Goal: Task Accomplishment & Management: Manage account settings

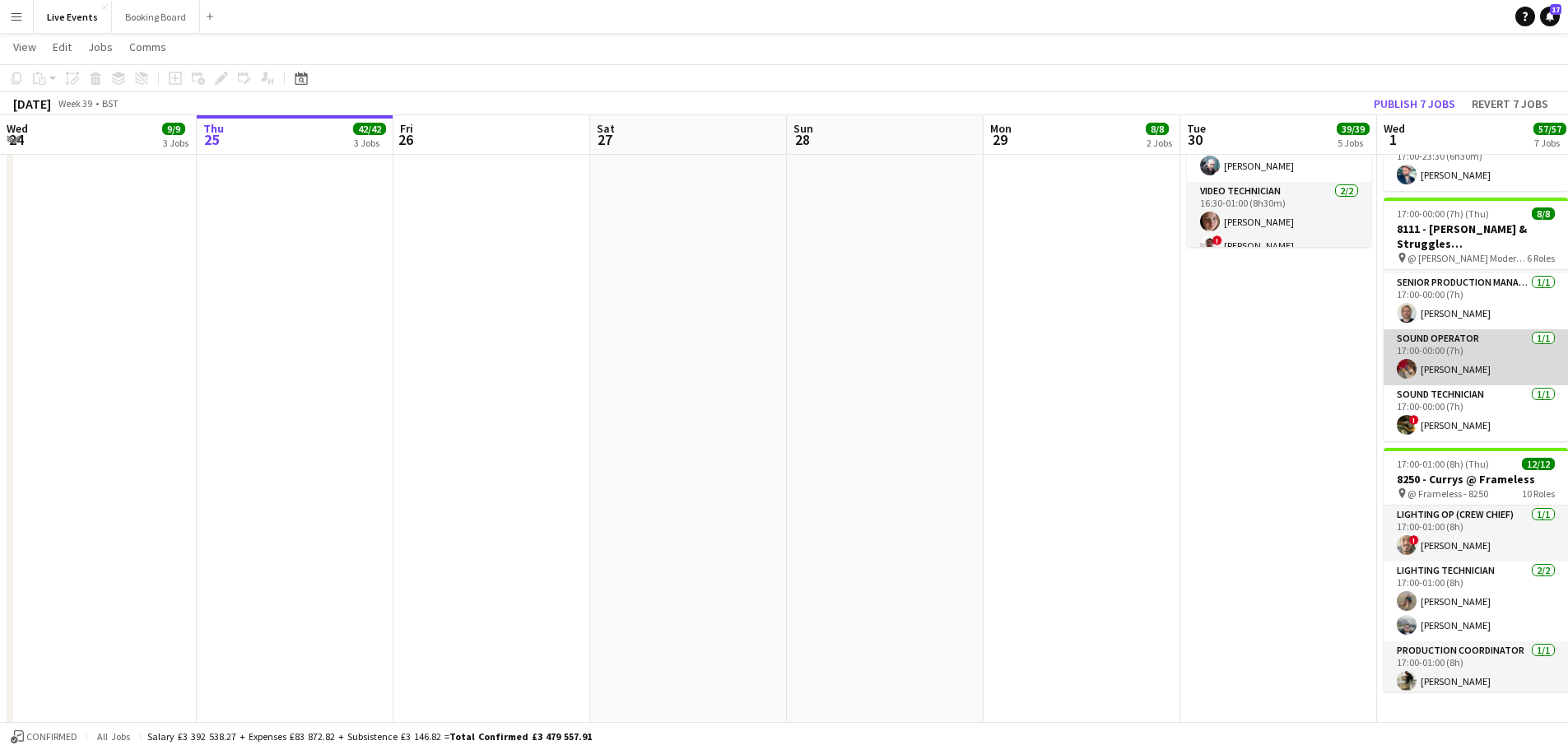
scroll to position [1074, 0]
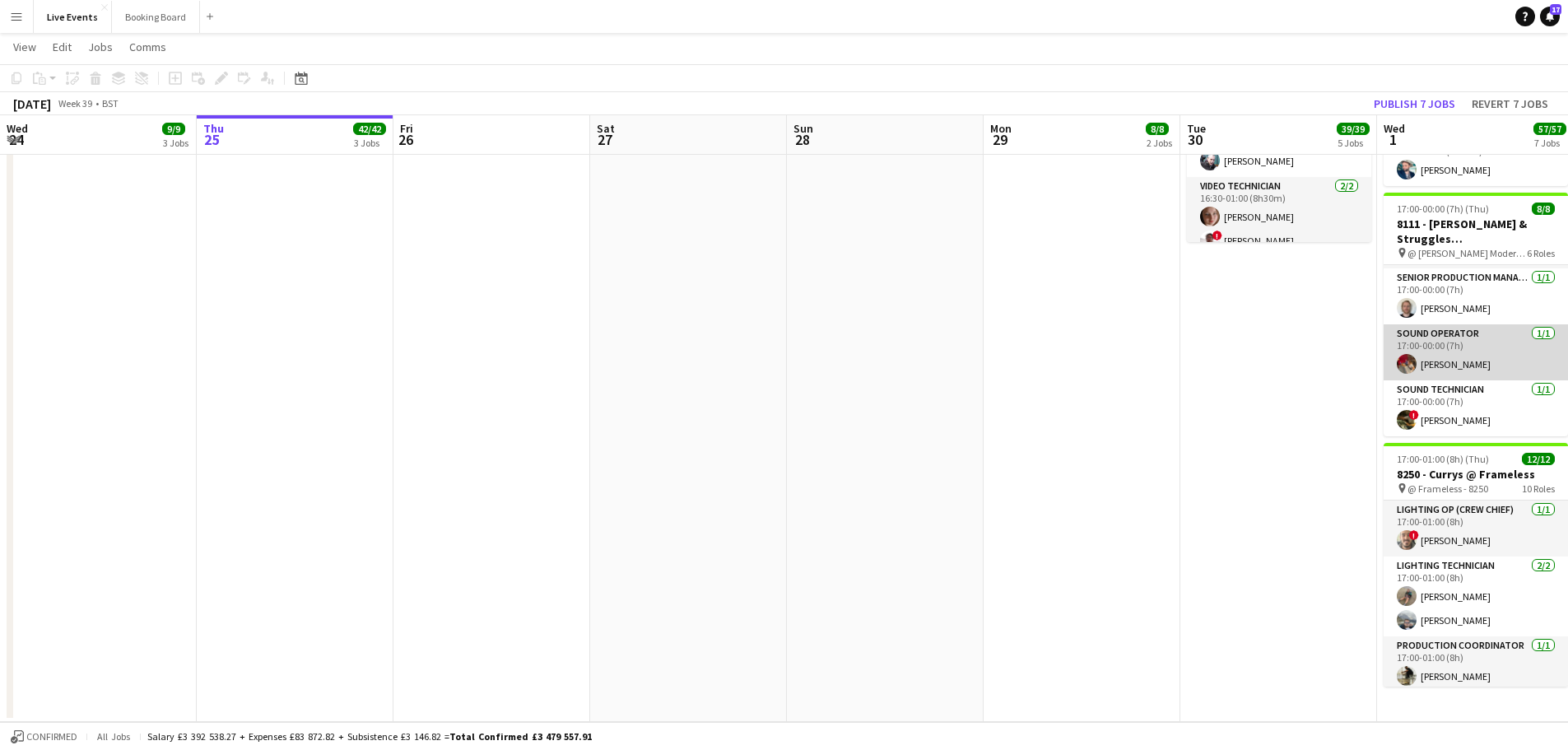
click at [1418, 362] on app-card-role "Sound Operator [DATE] 17:00-00:00 (7h) [PERSON_NAME]" at bounding box center [1475, 352] width 184 height 56
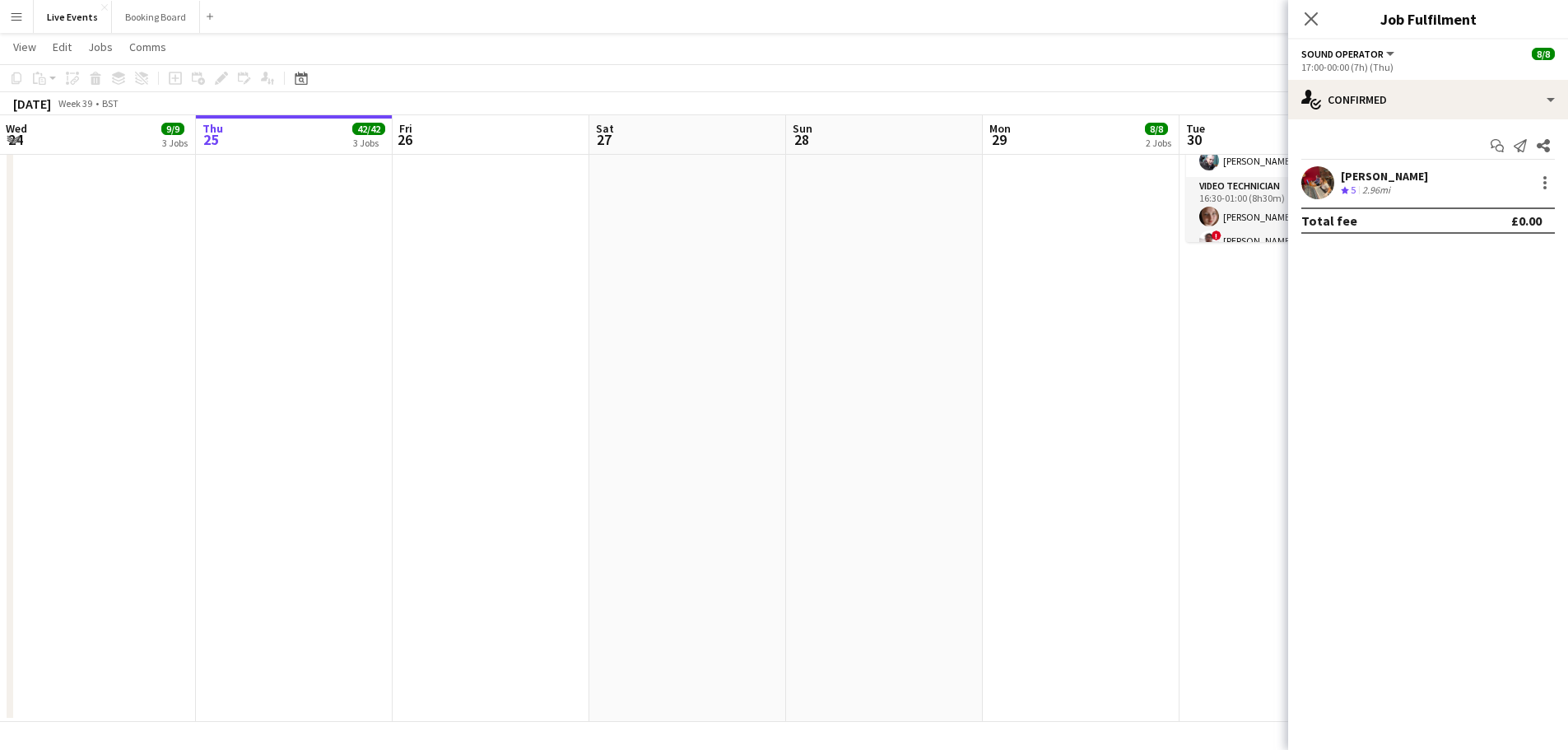
click at [1311, 177] on app-user-avatar at bounding box center [1319, 183] width 33 height 33
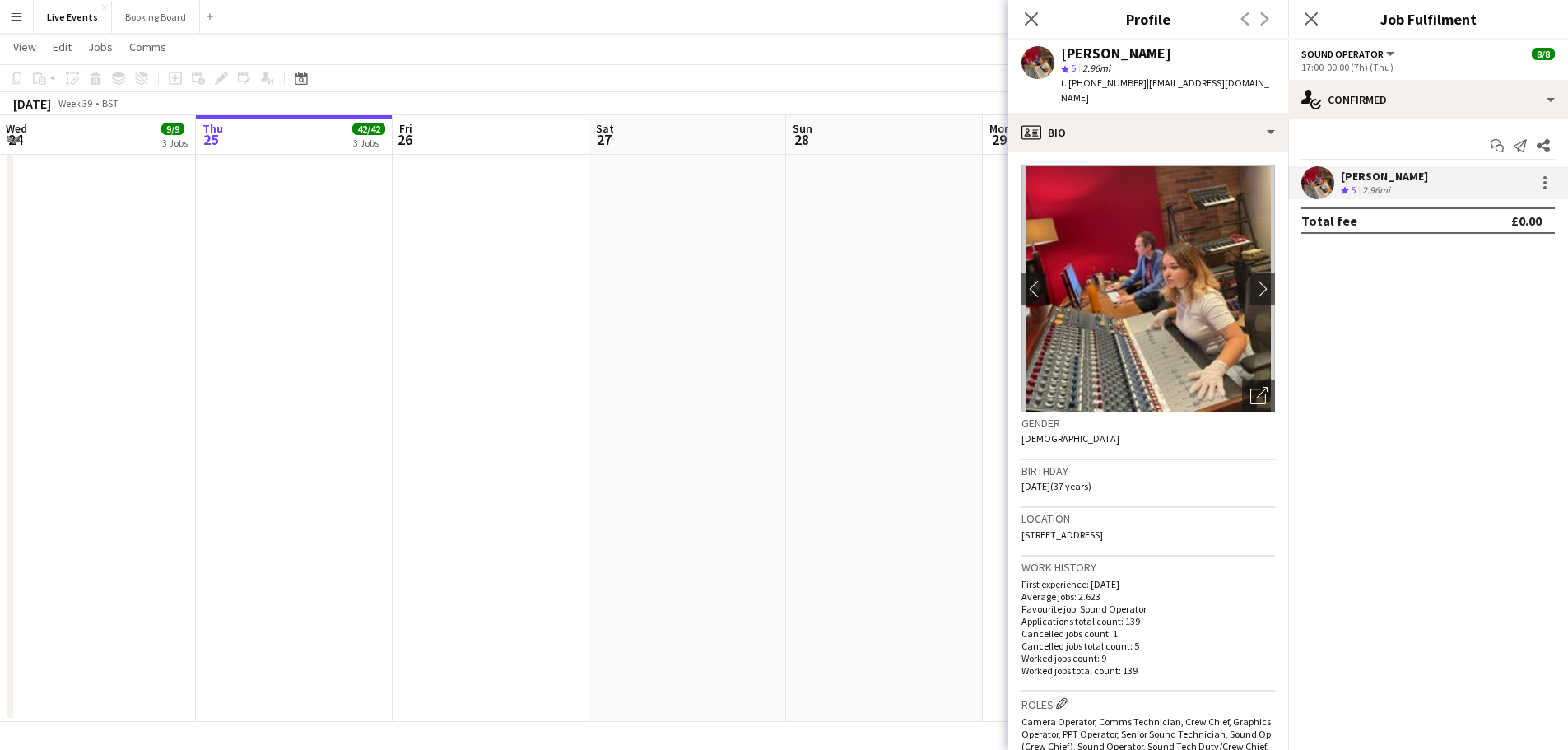
click at [1311, 177] on app-user-avatar at bounding box center [1319, 183] width 33 height 33
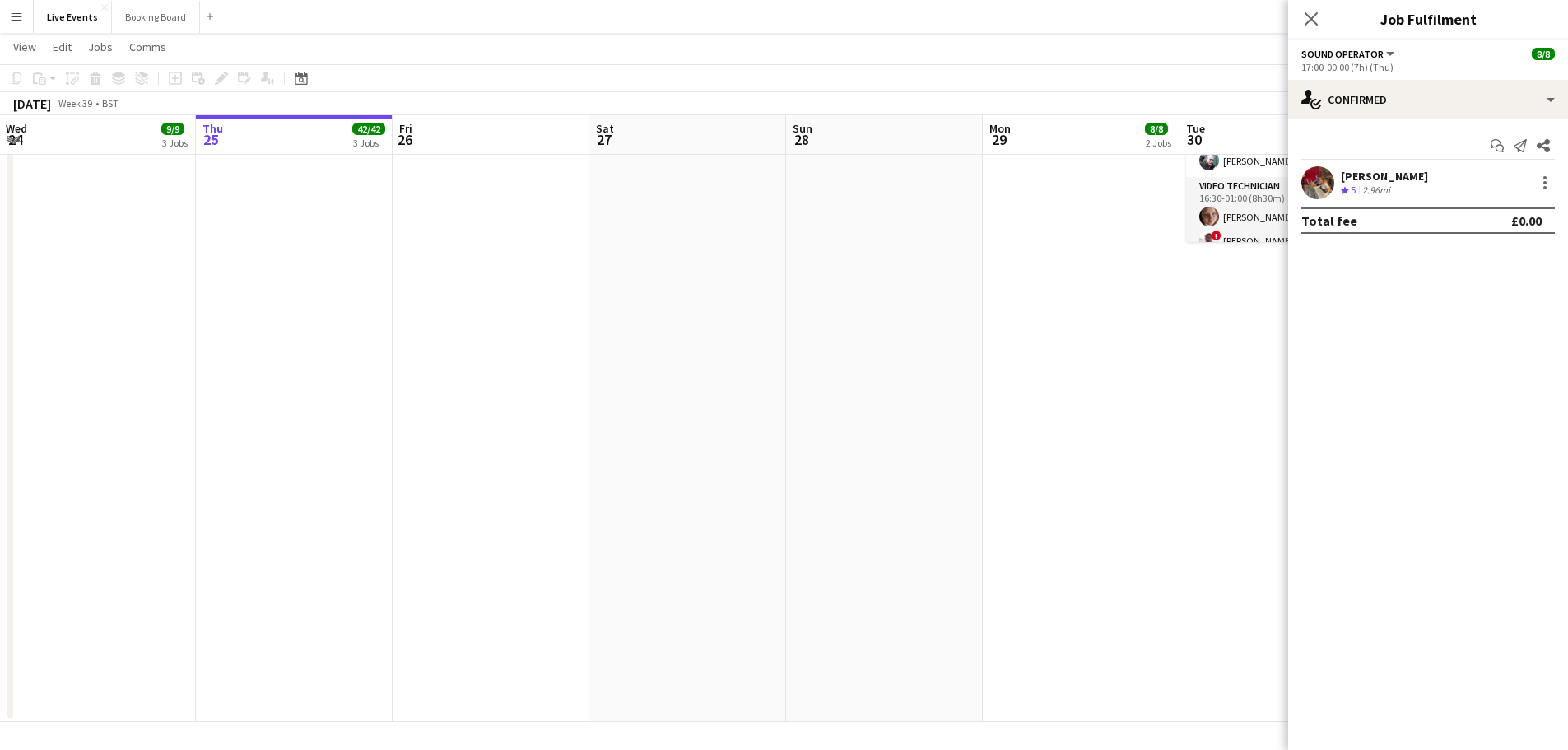
click at [1309, 14] on icon "Close pop-in" at bounding box center [1312, 19] width 14 height 14
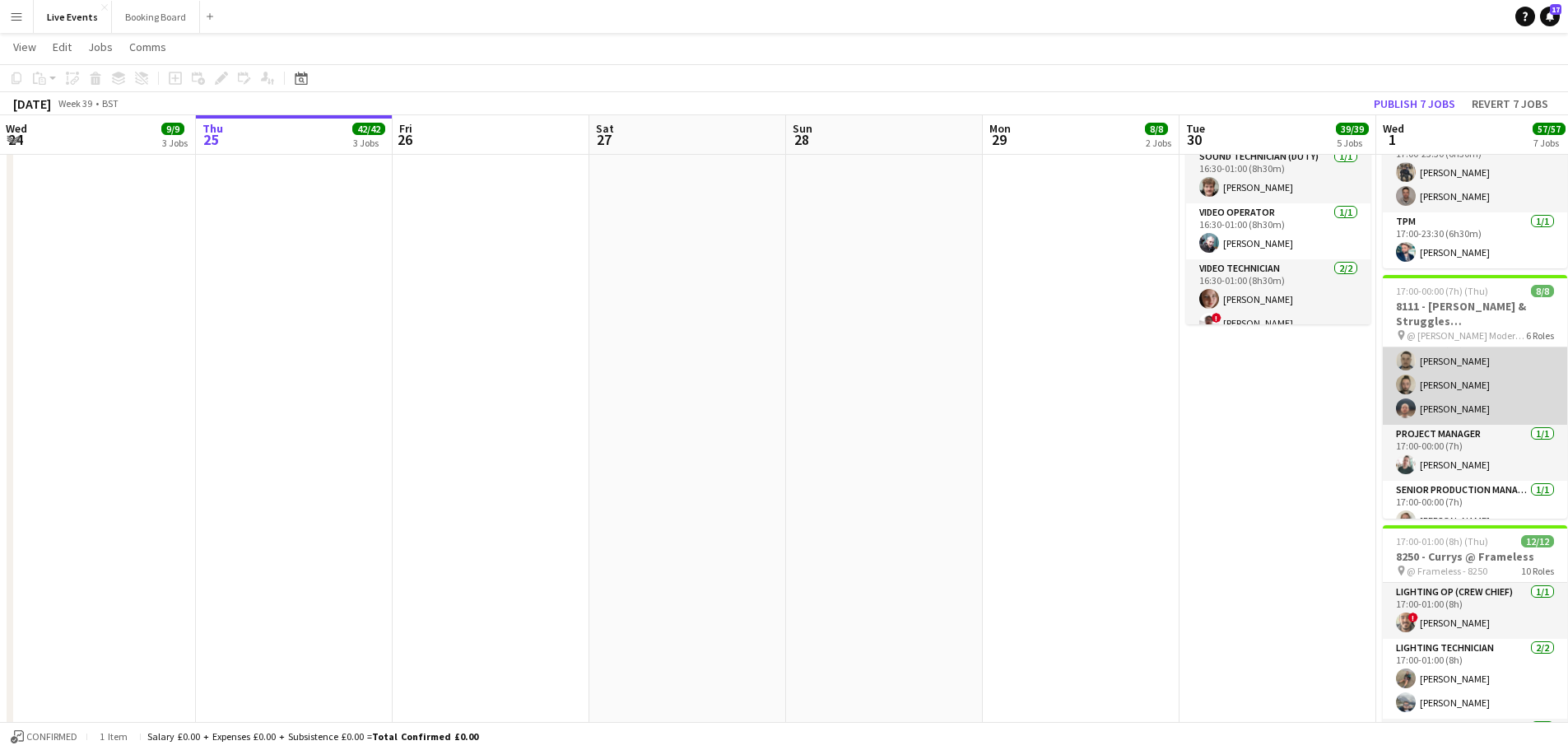
scroll to position [0, 0]
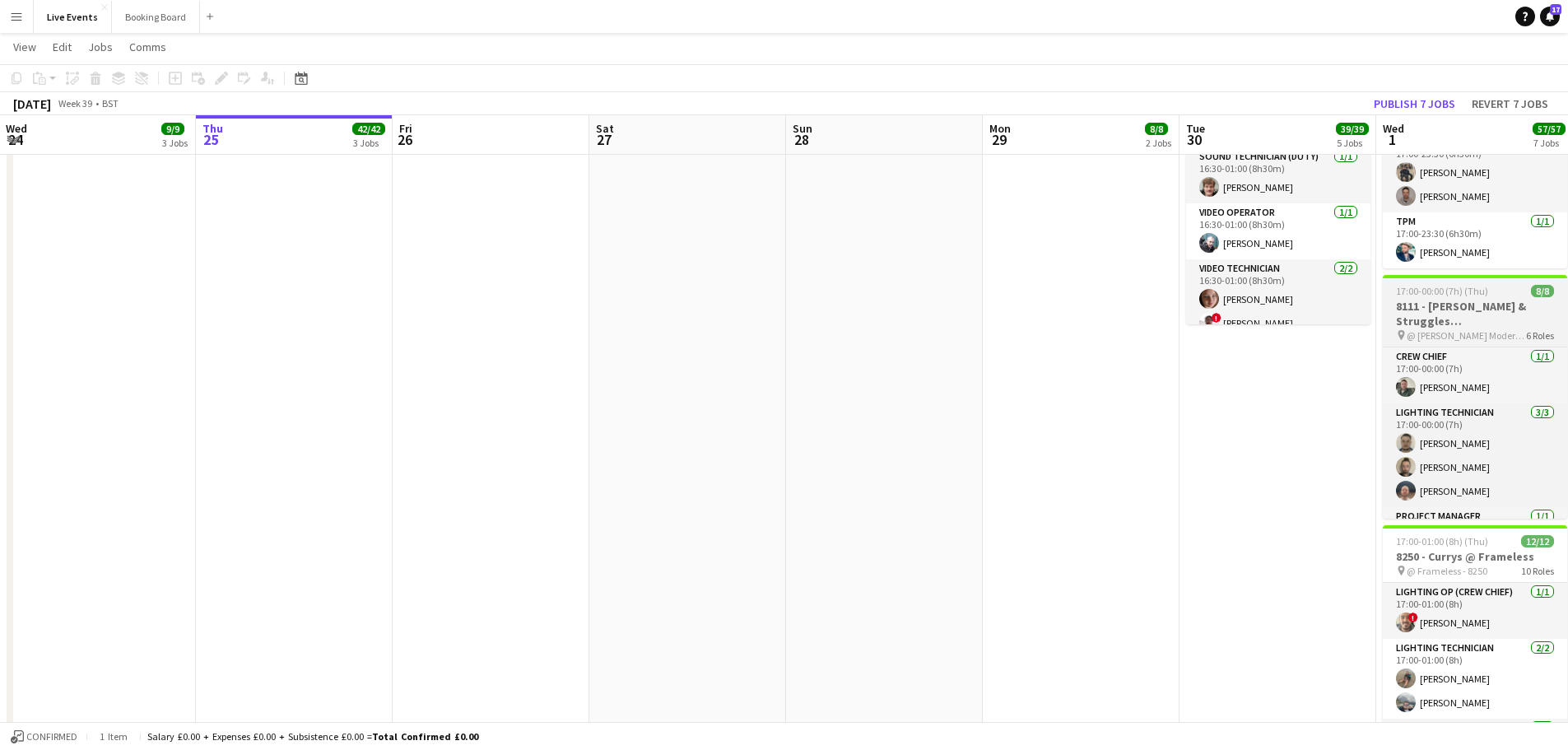
click at [1446, 298] on app-job-card "17:00-00:00 (7h) (Thu) 8/8 8111 - [PERSON_NAME] & Struggles (UK) Ltd @ [PERSON_…" at bounding box center [1474, 396] width 184 height 244
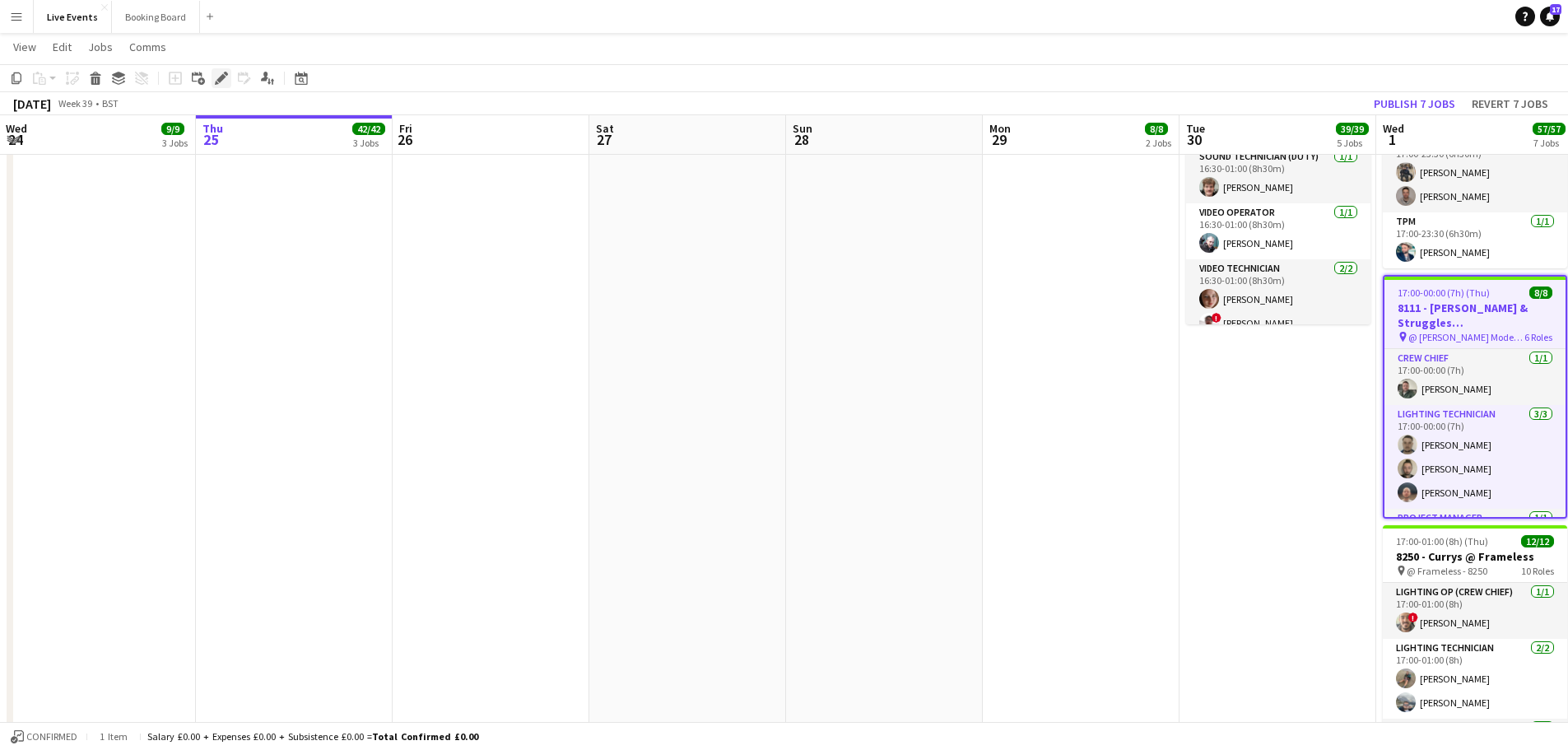
click at [229, 81] on div "Edit" at bounding box center [221, 78] width 19 height 19
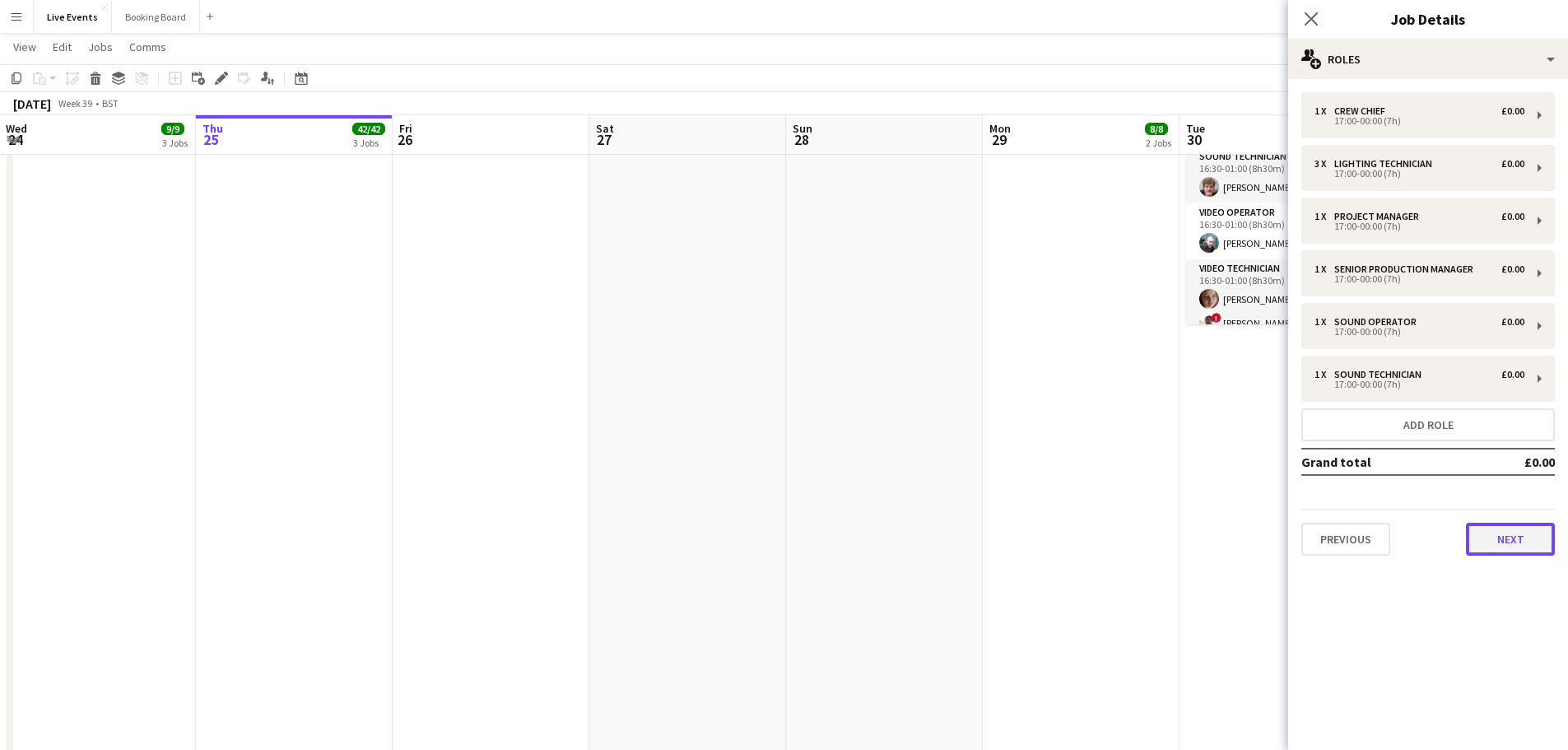
click at [1501, 544] on button "Next" at bounding box center [1511, 539] width 89 height 33
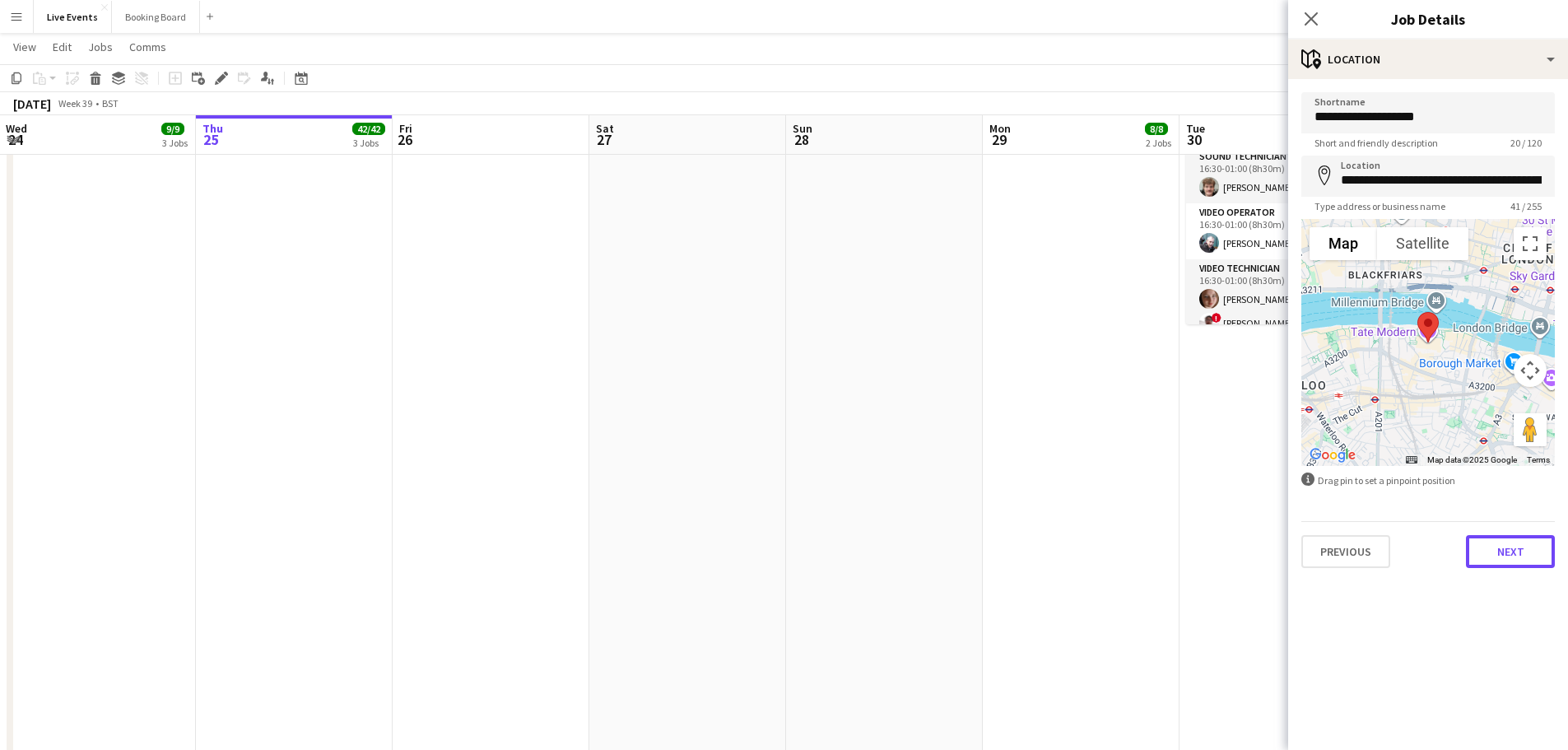
click at [1502, 550] on button "Next" at bounding box center [1511, 551] width 89 height 33
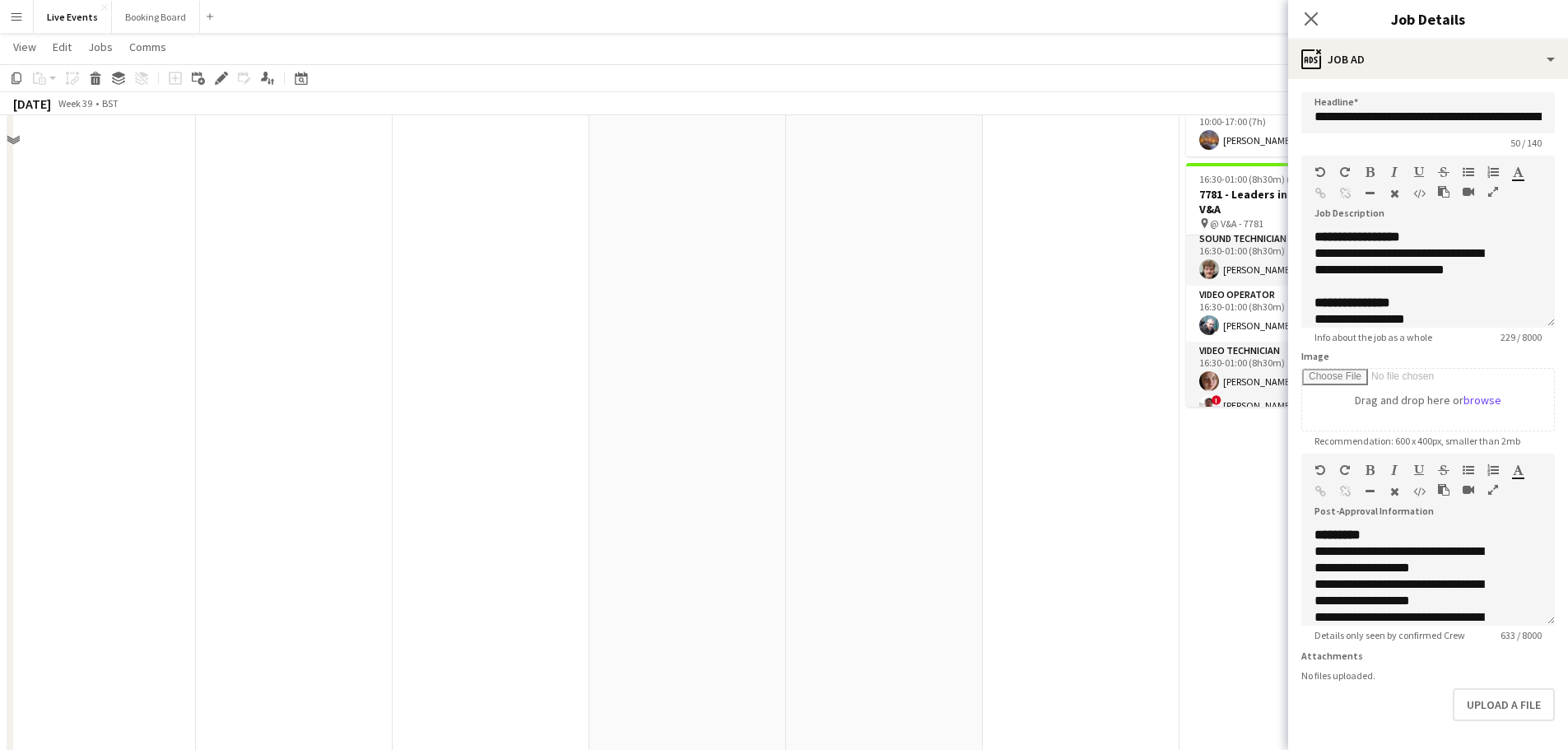
scroll to position [828, 0]
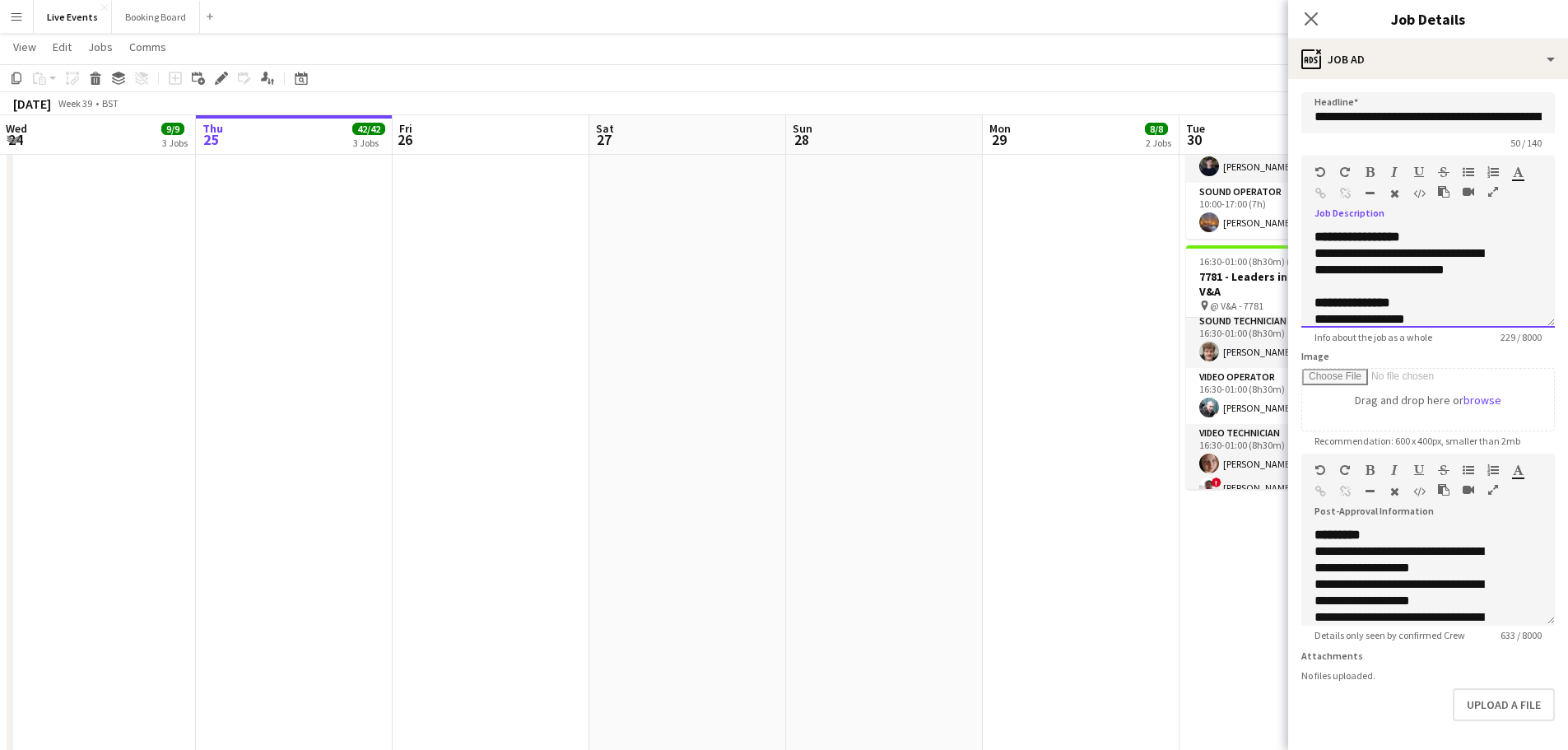
click at [1317, 243] on span "**********" at bounding box center [1358, 237] width 86 height 13
click at [1450, 236] on span "**********" at bounding box center [1382, 237] width 135 height 13
click at [1493, 236] on div "**********" at bounding box center [1428, 237] width 227 height 17
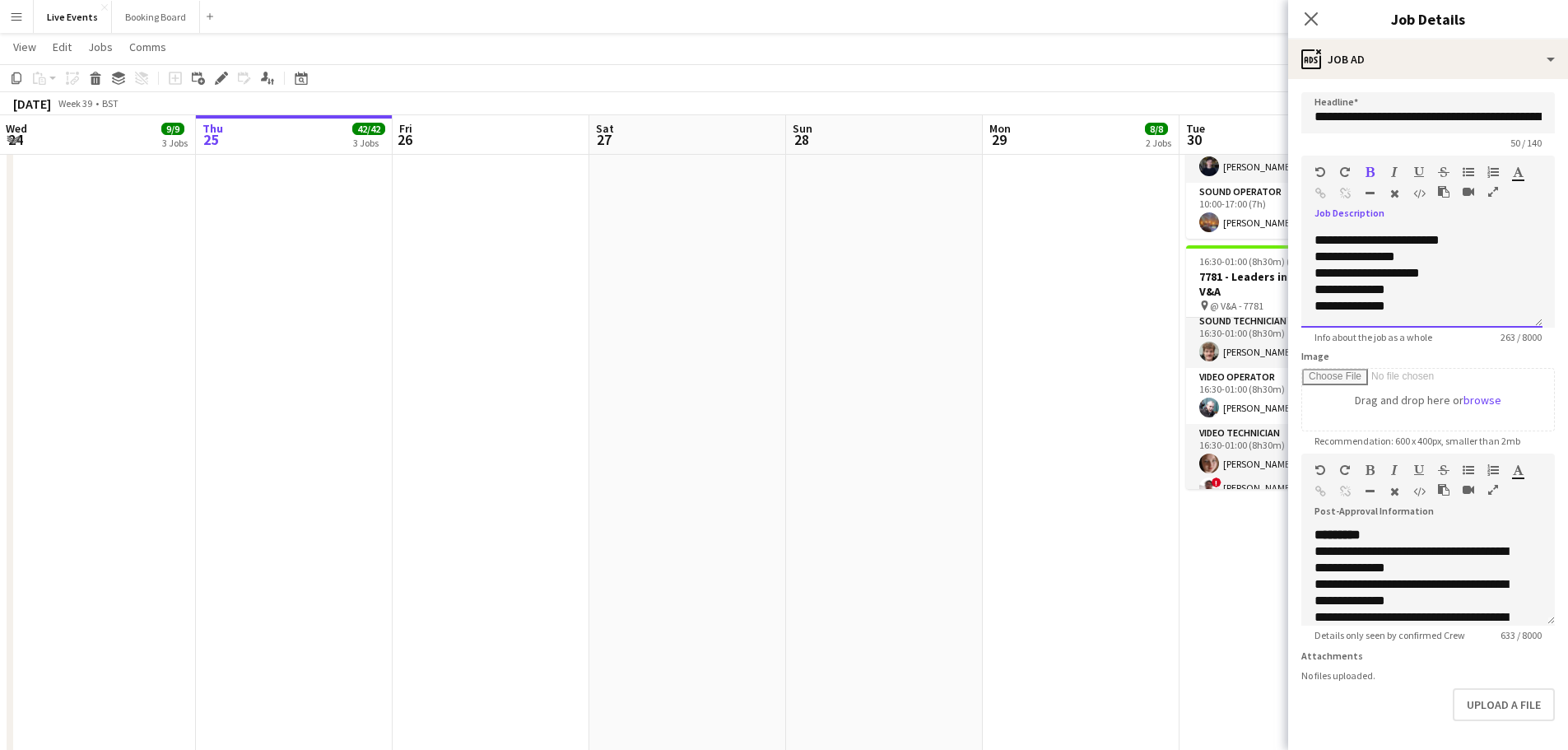
scroll to position [77, 0]
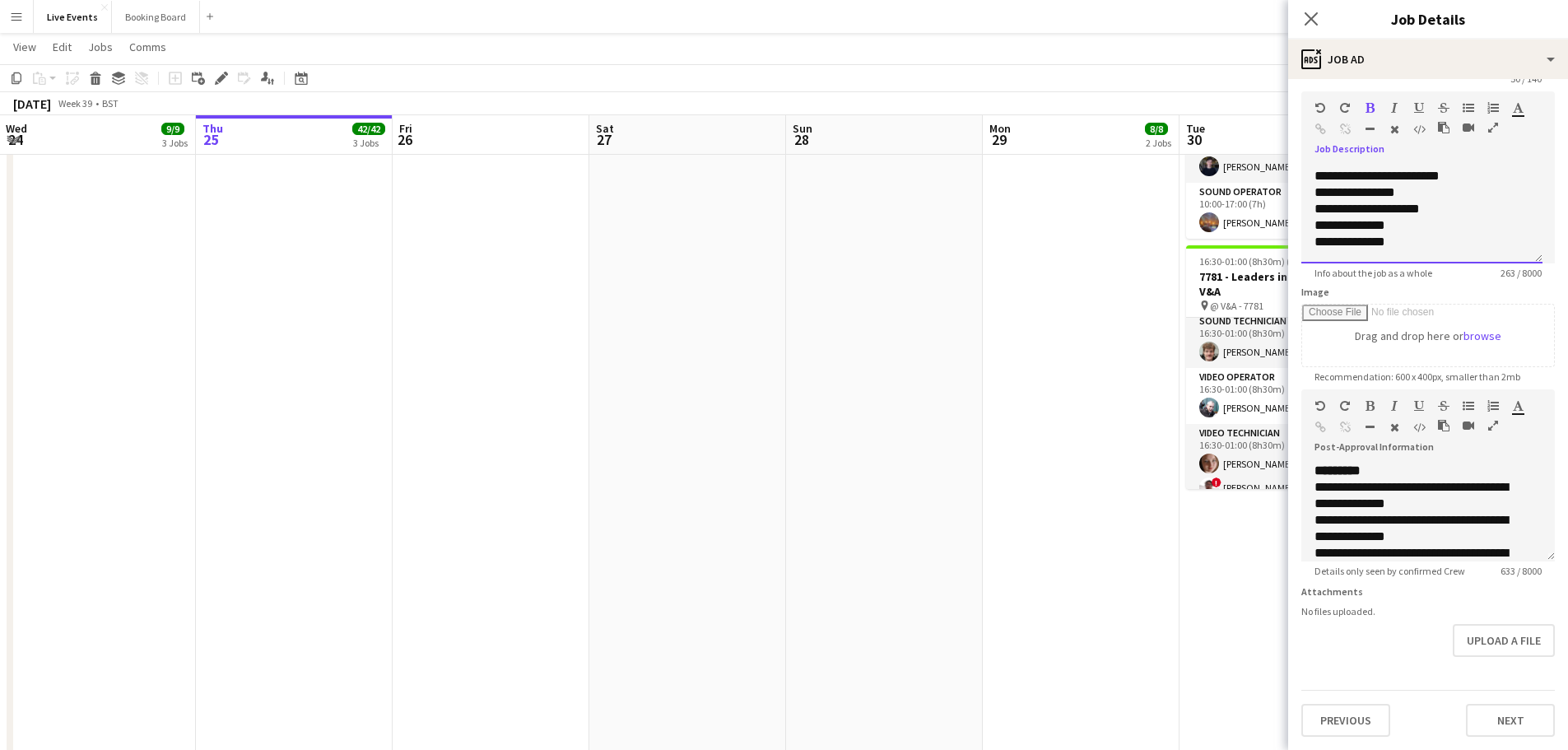
click at [1417, 234] on div "**********" at bounding box center [1422, 242] width 214 height 17
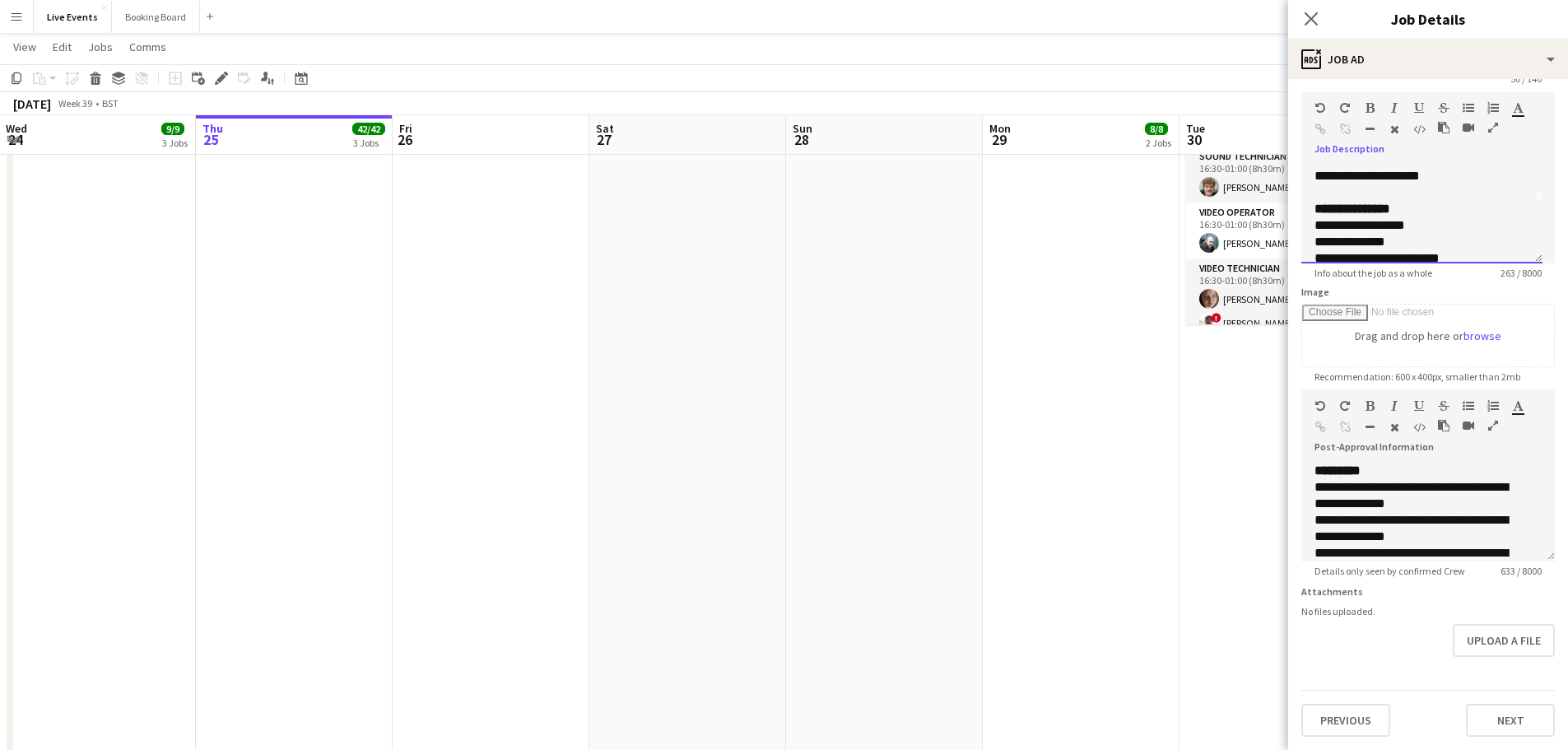
scroll to position [145, 0]
click at [1506, 723] on button "Next" at bounding box center [1511, 720] width 89 height 33
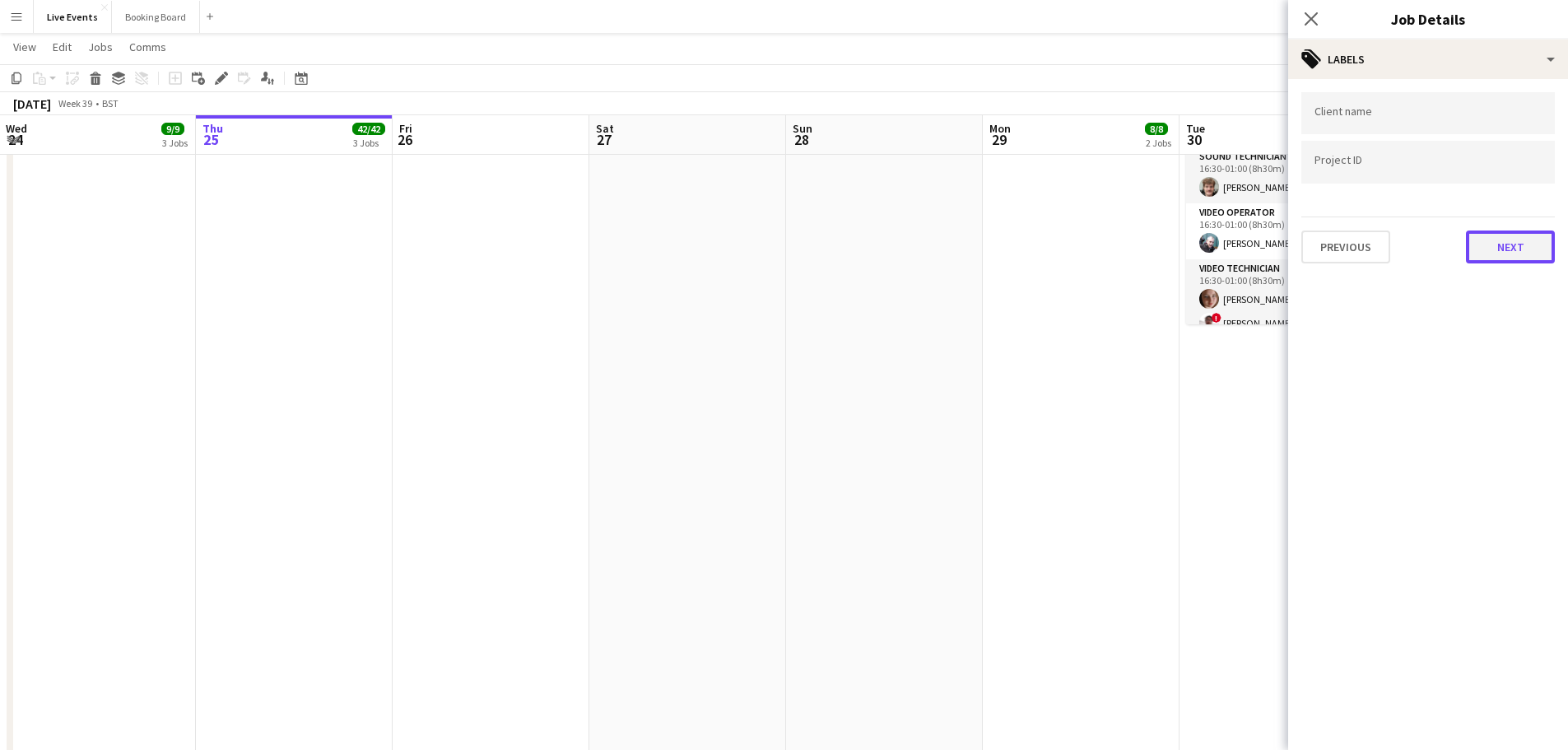
click at [1495, 242] on button "Next" at bounding box center [1511, 247] width 89 height 33
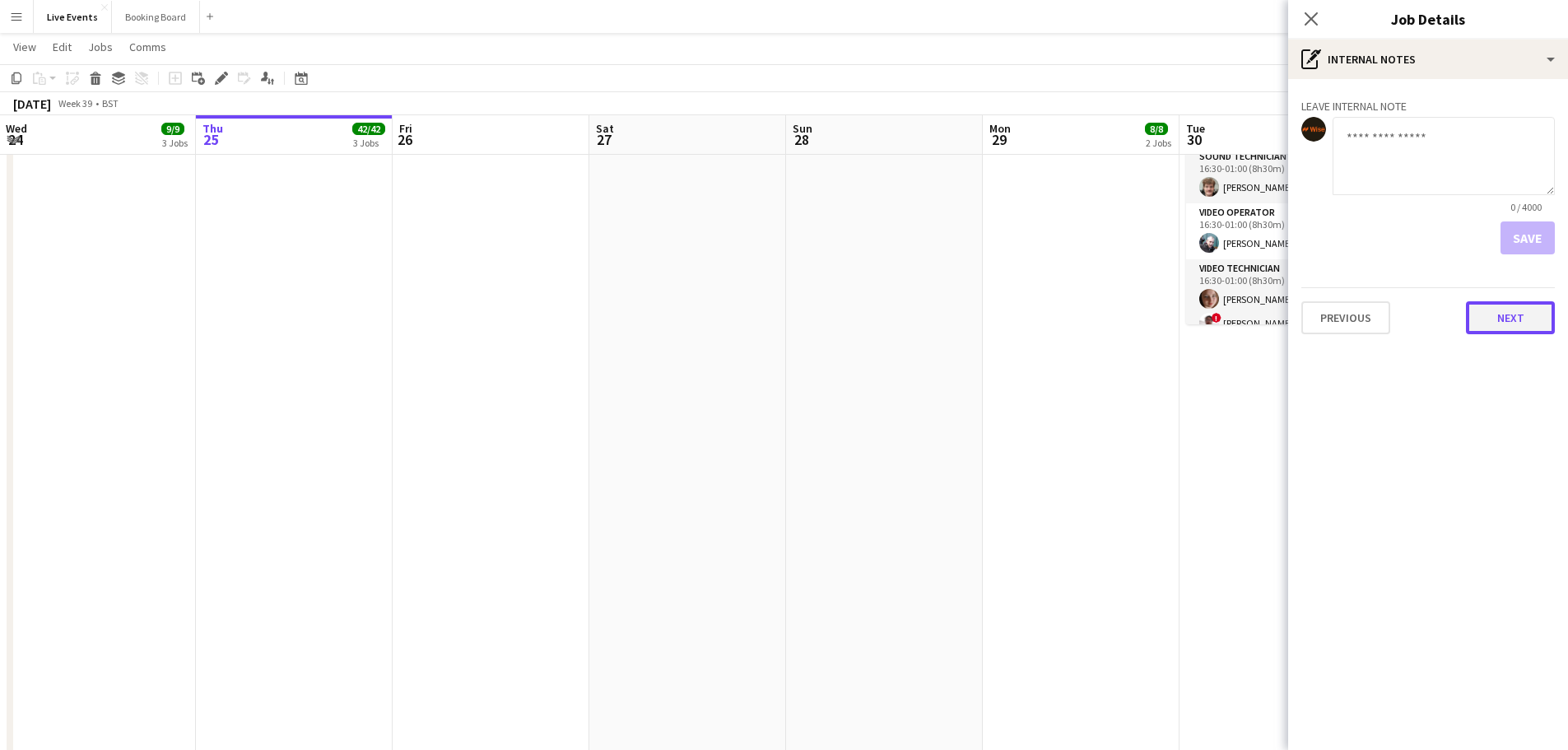
click at [1528, 320] on button "Next" at bounding box center [1511, 318] width 89 height 33
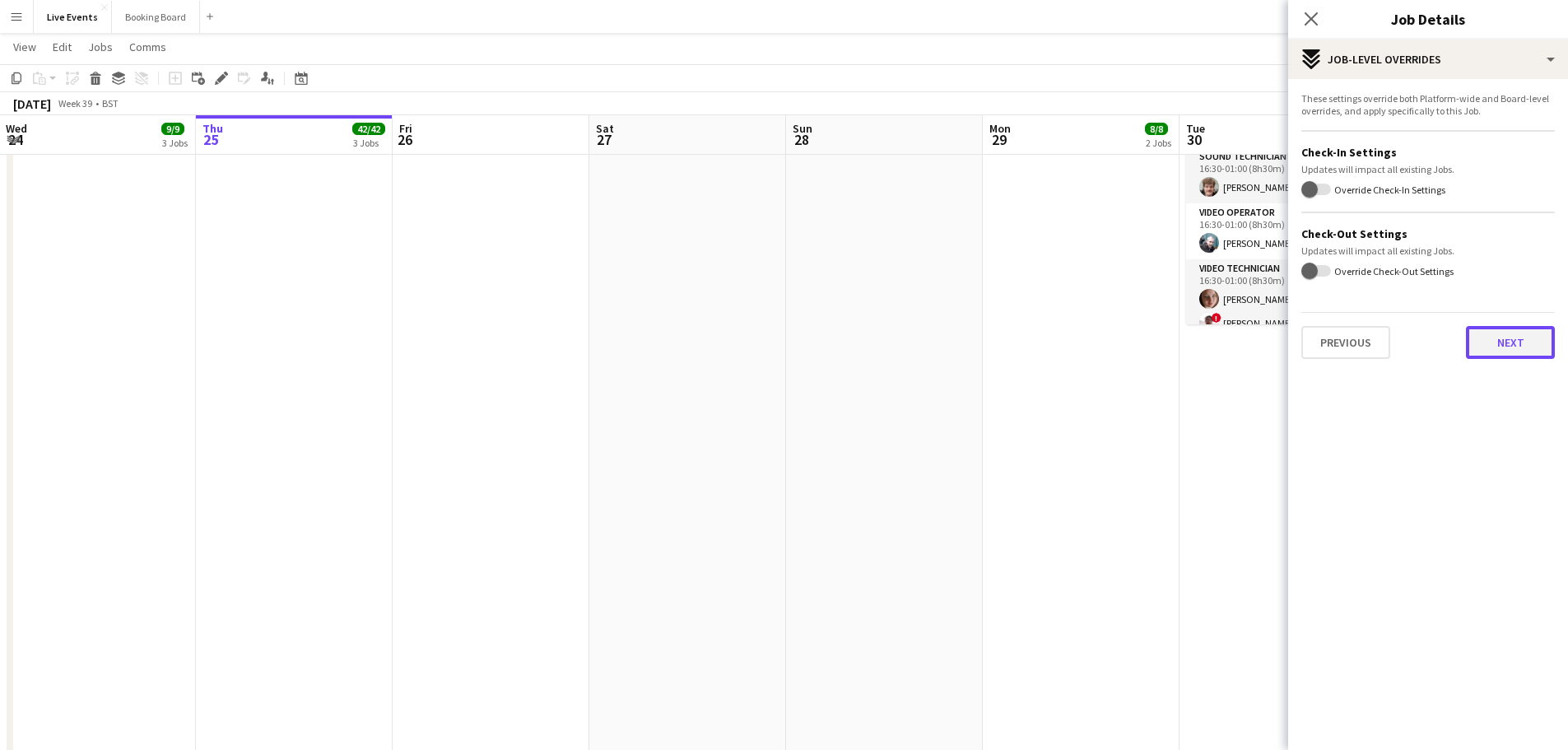
click at [1510, 340] on button "Next" at bounding box center [1511, 343] width 89 height 33
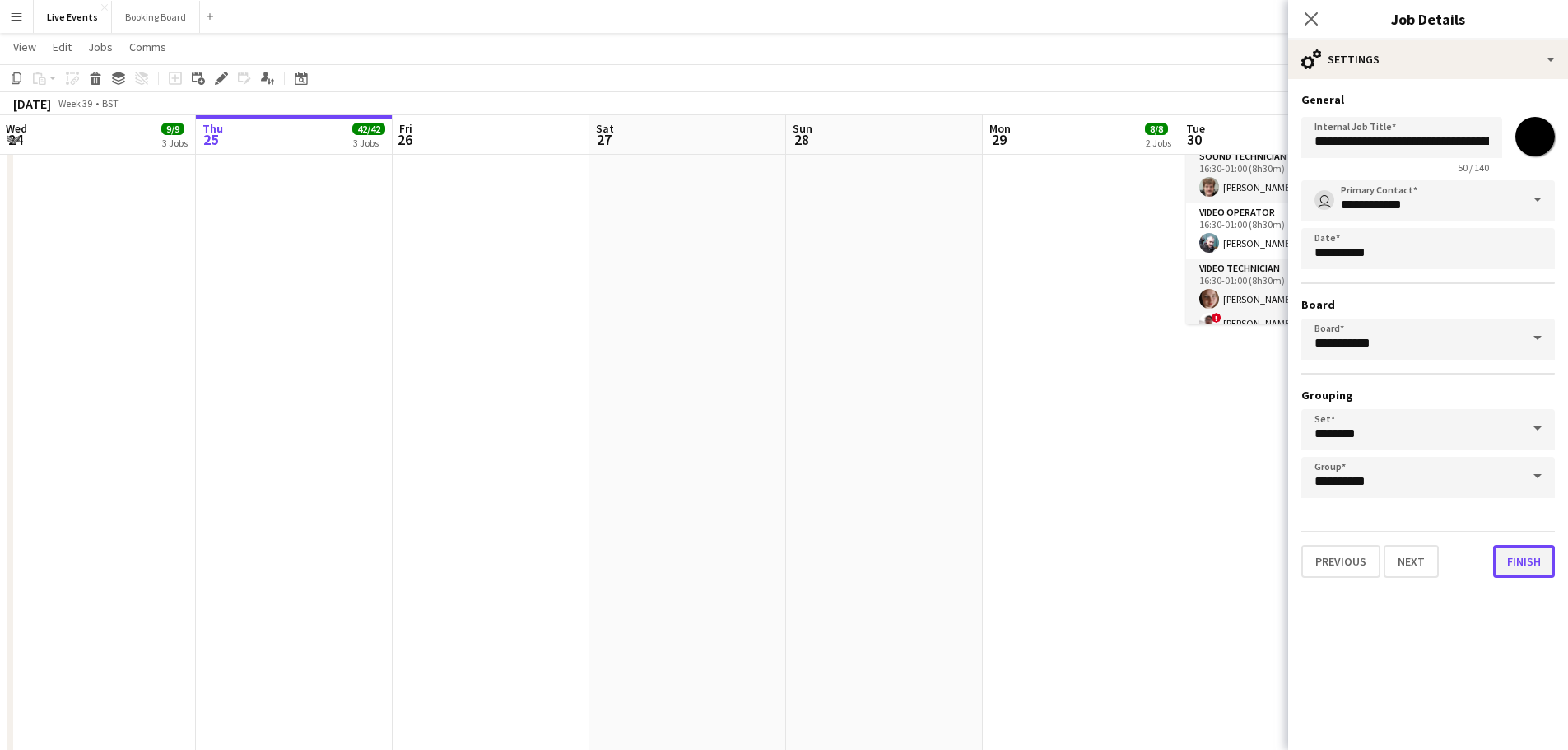
click at [1525, 565] on button "Finish" at bounding box center [1523, 561] width 61 height 33
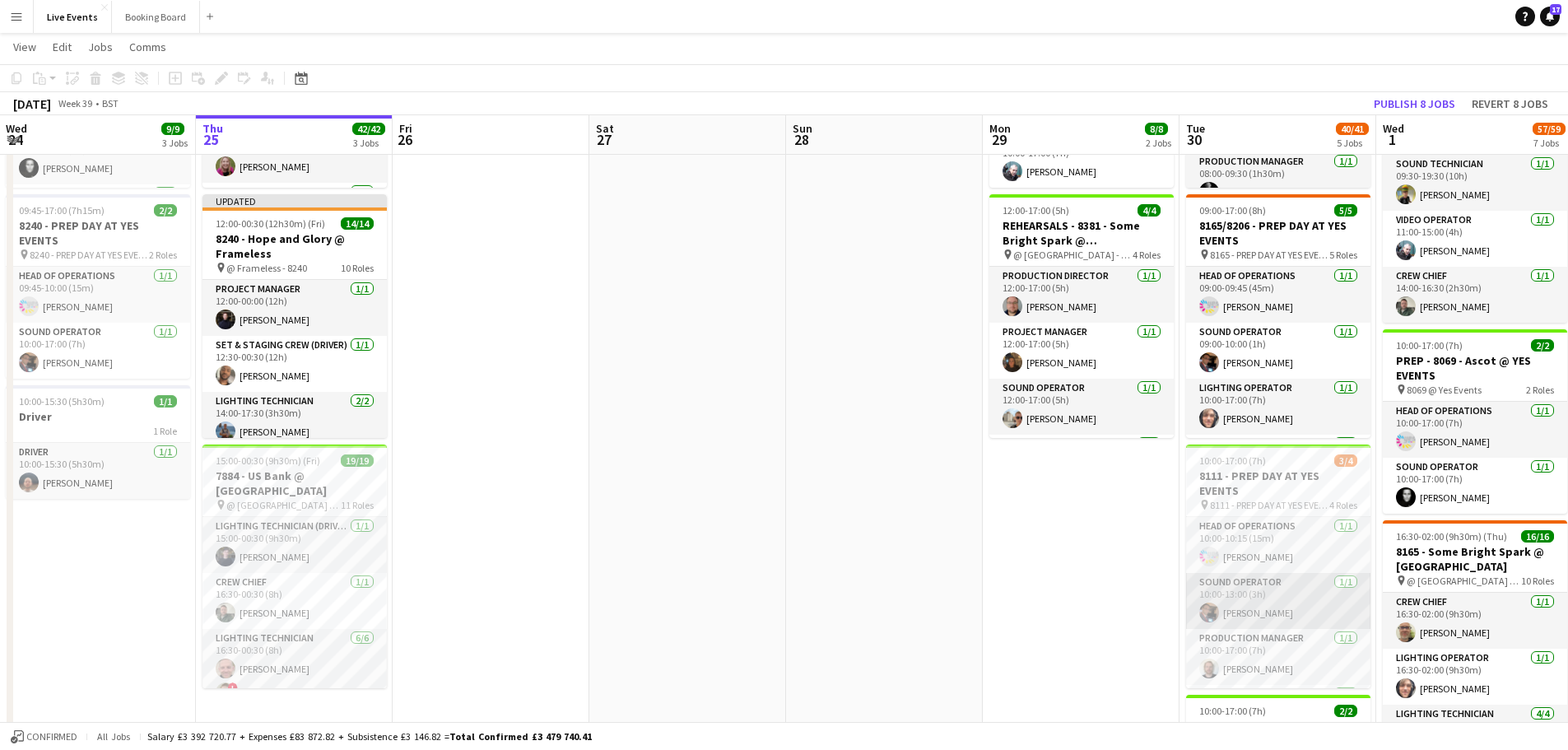
scroll to position [53, 0]
click at [1096, 572] on app-date-cell "09:00-17:00 (8h) 4/4 7794 & 7781 - PREP DAY AT YES EVENTS pin 7794 & 7781 - PRE…" at bounding box center [1082, 743] width 197 height 1612
